Goal: Navigation & Orientation: Find specific page/section

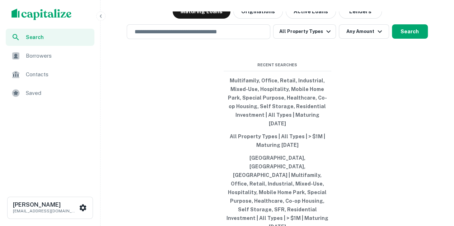
click at [30, 106] on div "Search Borrowers Contacts Saved" at bounding box center [50, 108] width 100 height 158
click at [44, 90] on span "Saved" at bounding box center [58, 93] width 64 height 9
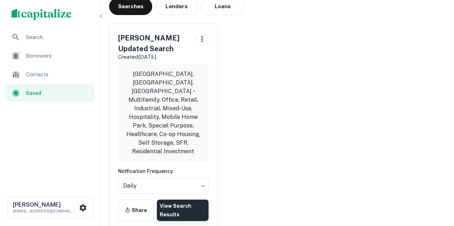
scroll to position [80, 0]
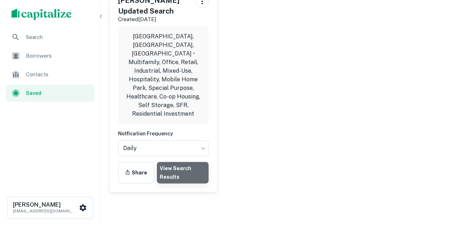
click at [191, 162] on link "View Search Results" at bounding box center [183, 173] width 52 height 22
